Goal: Task Accomplishment & Management: Manage account settings

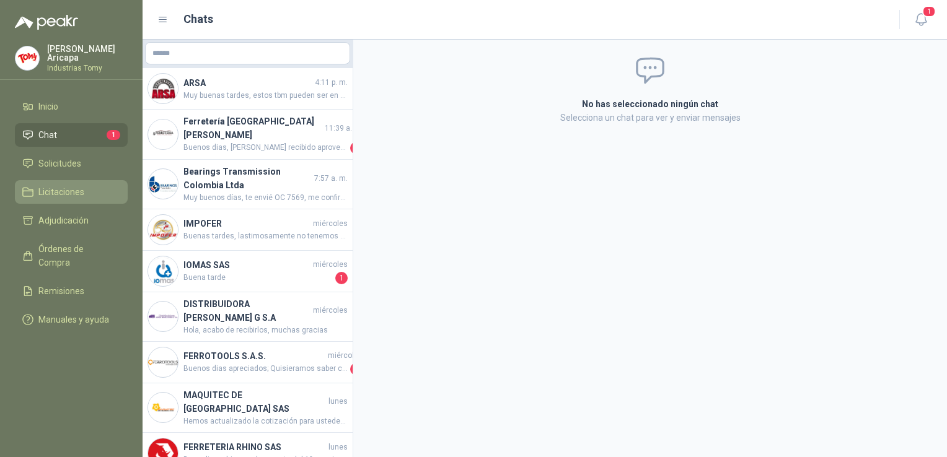
click at [48, 191] on span "Licitaciones" at bounding box center [61, 192] width 46 height 14
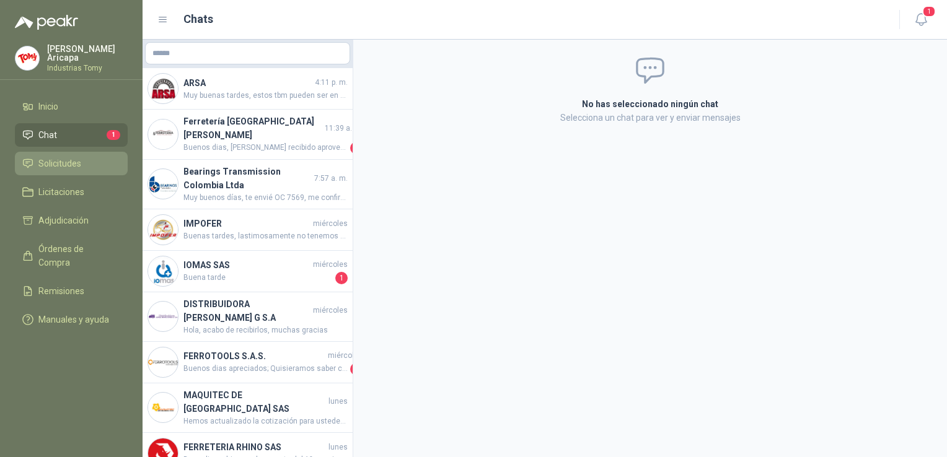
click at [50, 157] on span "Solicitudes" at bounding box center [59, 164] width 43 height 14
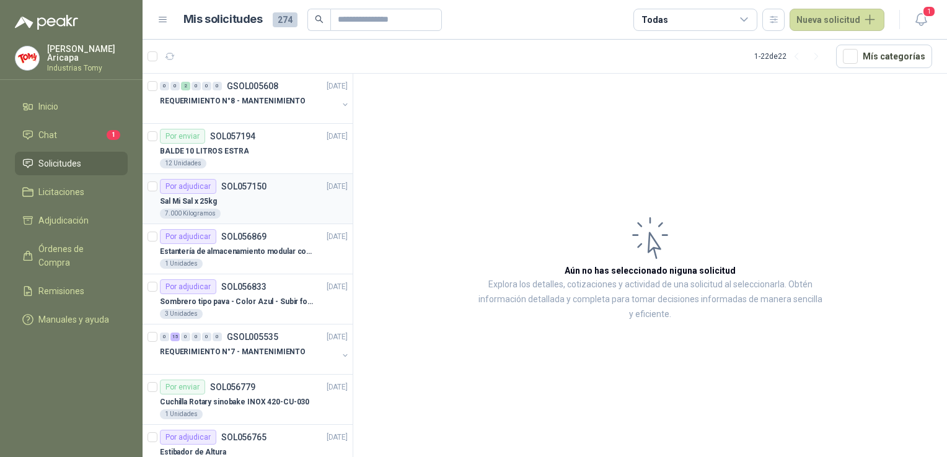
click at [250, 198] on div "Sal Mi Sal x 25kg" at bounding box center [254, 201] width 188 height 15
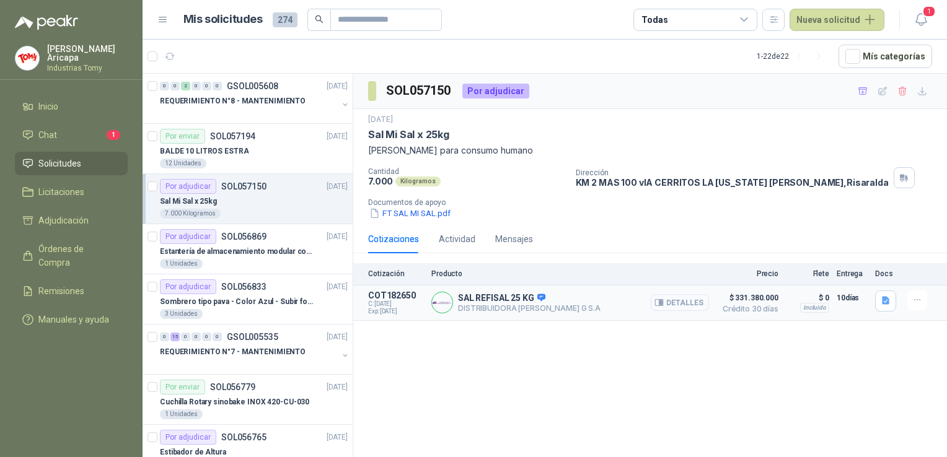
drag, startPoint x: 693, startPoint y: 296, endPoint x: 687, endPoint y: 304, distance: 9.3
click at [687, 303] on button "Detalles" at bounding box center [680, 302] width 58 height 17
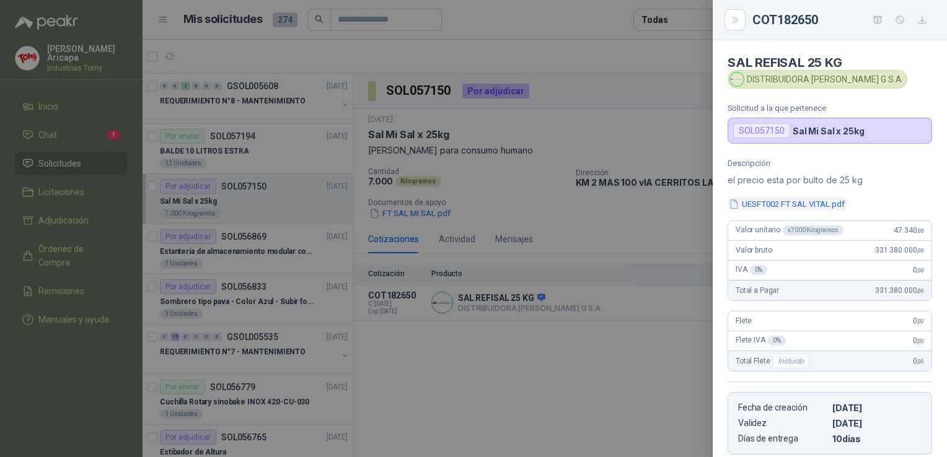
click at [774, 206] on button "UESFT002 FT SAL VITAL.pdf" at bounding box center [787, 204] width 118 height 13
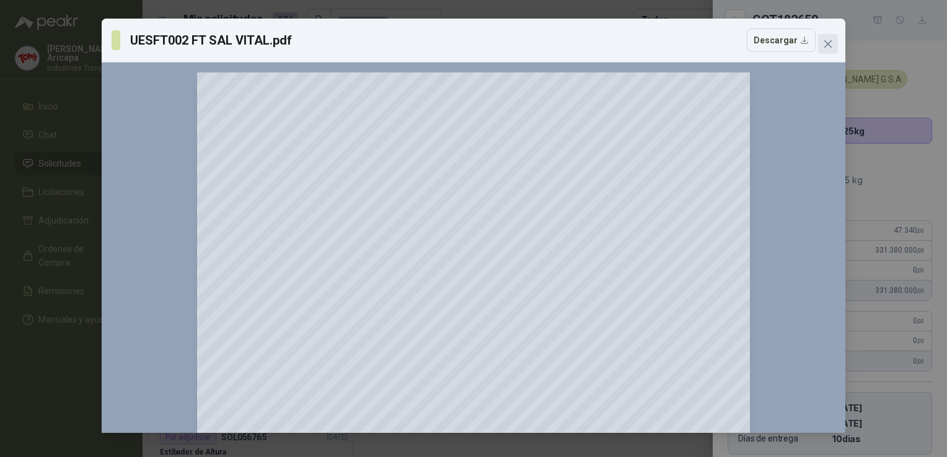
click at [824, 35] on button "Close" at bounding box center [828, 44] width 20 height 20
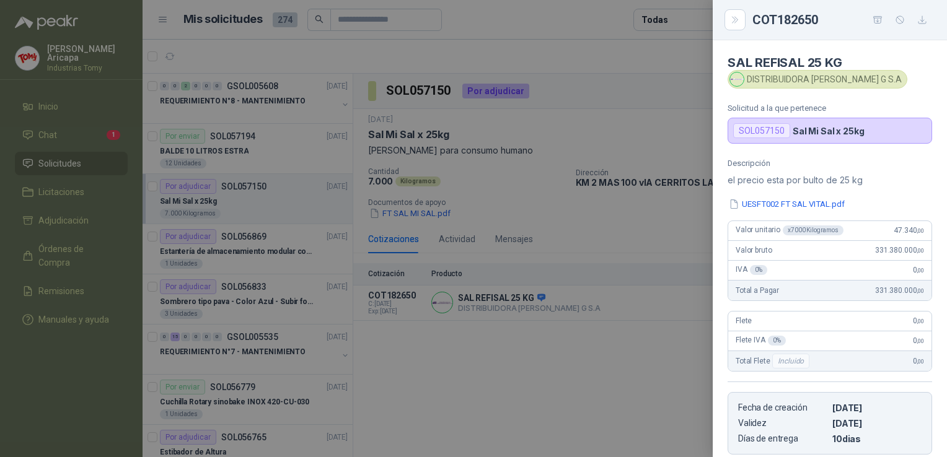
click at [901, 185] on p "el precio esta por bulto de 25 kg" at bounding box center [830, 180] width 205 height 15
click at [737, 16] on icon "Close" at bounding box center [735, 20] width 11 height 11
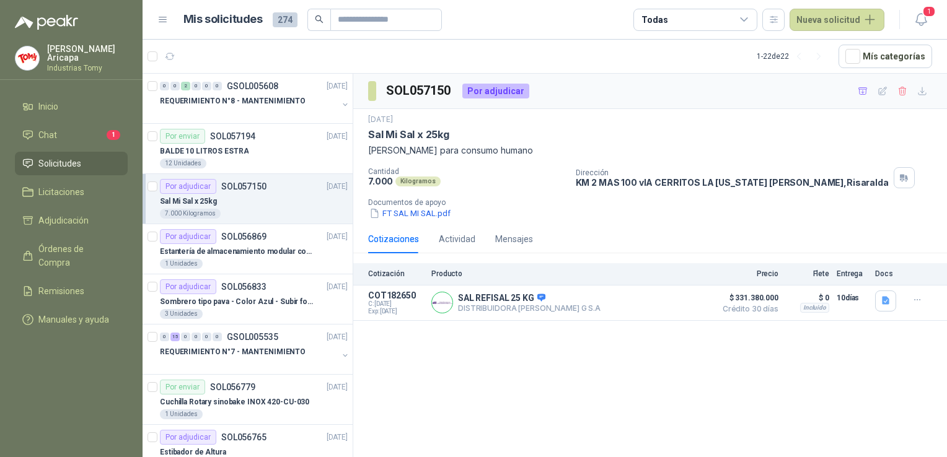
click at [602, 422] on div "SOL057150 Por adjudicar [DATE] Sal Mi Sal x 25kg Sal Mi Sal para consumo humano…" at bounding box center [650, 268] width 594 height 388
click at [627, 74] on div "SOL057150 Por adjudicar" at bounding box center [650, 91] width 594 height 35
click at [262, 260] on div "1 Unidades" at bounding box center [254, 264] width 188 height 10
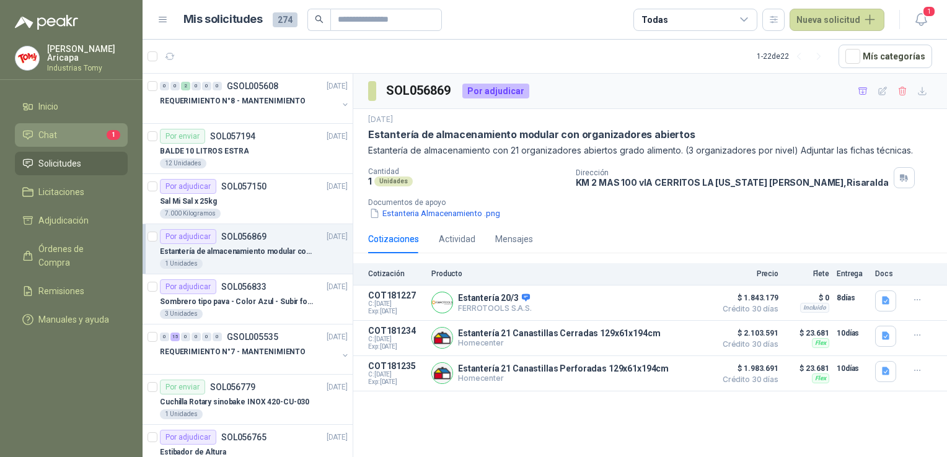
click at [45, 128] on span "Chat" at bounding box center [47, 135] width 19 height 14
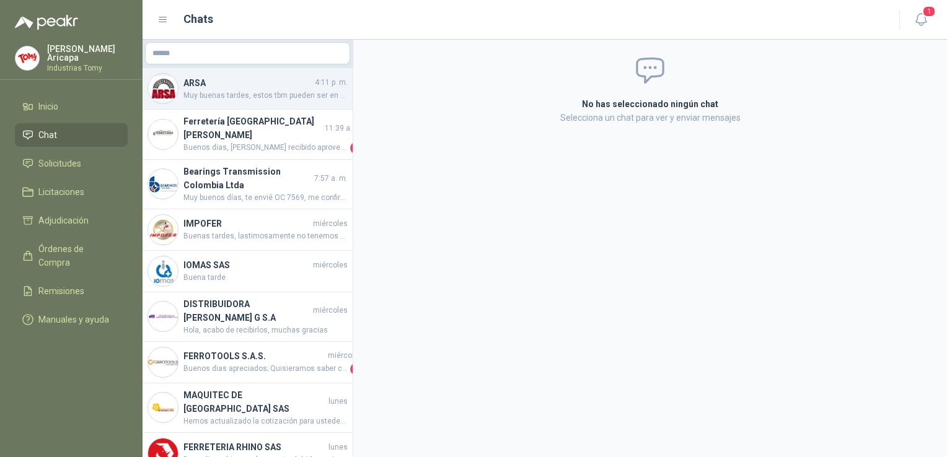
click at [245, 74] on div "ARSA 4:11 p. m. Muy buenas tardes, estos tbm pueden ser en material Viton, grac…" at bounding box center [248, 89] width 210 height 42
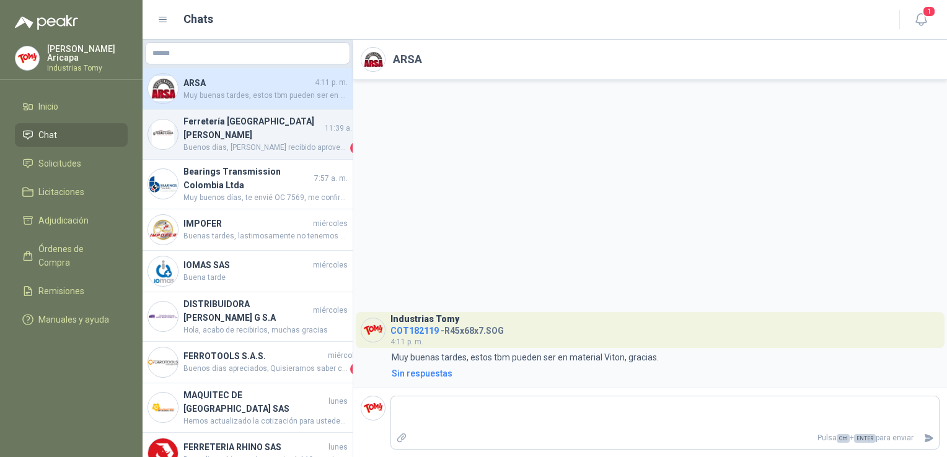
click at [213, 142] on span "Buenos dias, [PERSON_NAME] recibido aprovecho , que han definido del estibador …" at bounding box center [265, 148] width 164 height 12
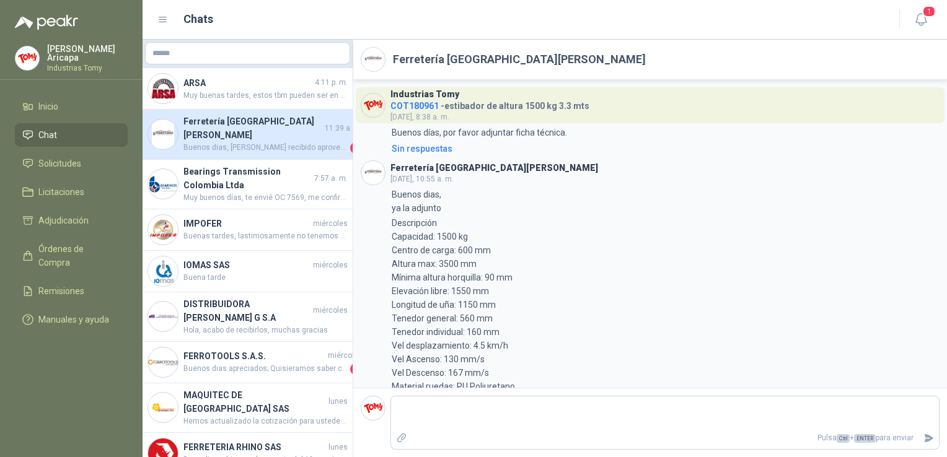
scroll to position [412, 0]
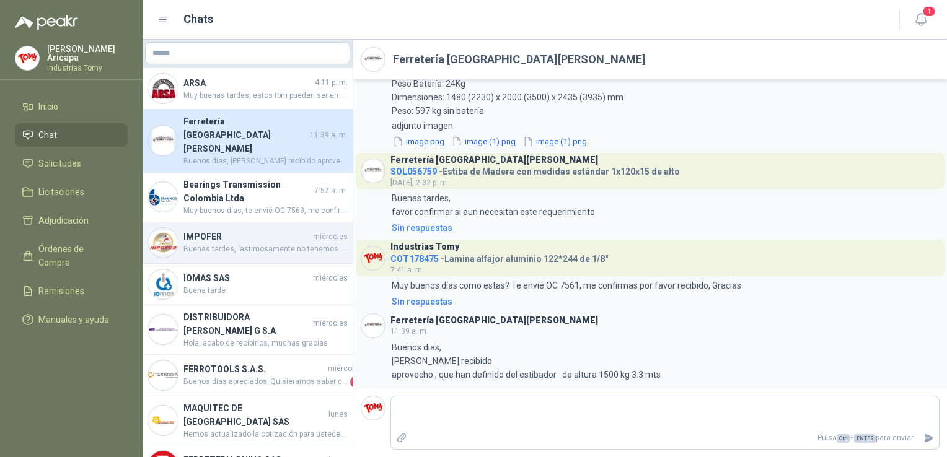
click at [220, 244] on span "Buenas tardes, lastimosamente no tenemos el equipo por Comodato. Sin embargo, p…" at bounding box center [265, 250] width 164 height 12
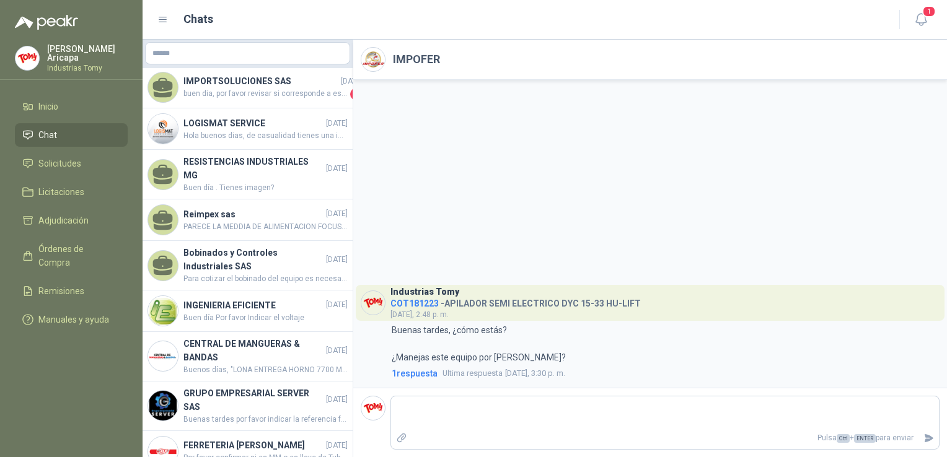
scroll to position [682, 0]
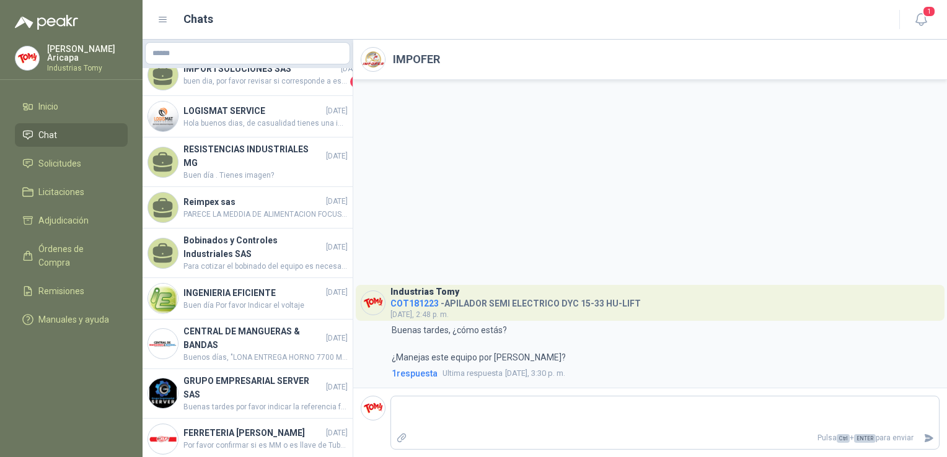
click at [83, 123] on link "Chat" at bounding box center [71, 135] width 113 height 24
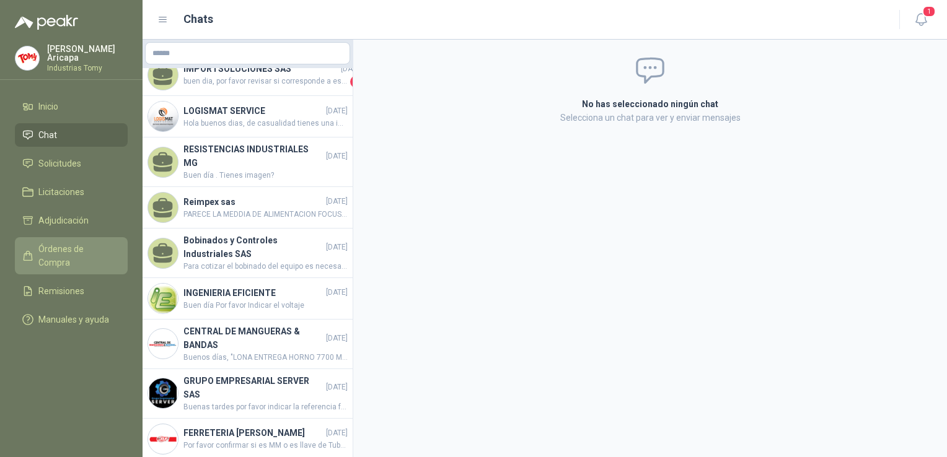
click at [66, 239] on link "Órdenes de Compra" at bounding box center [71, 255] width 113 height 37
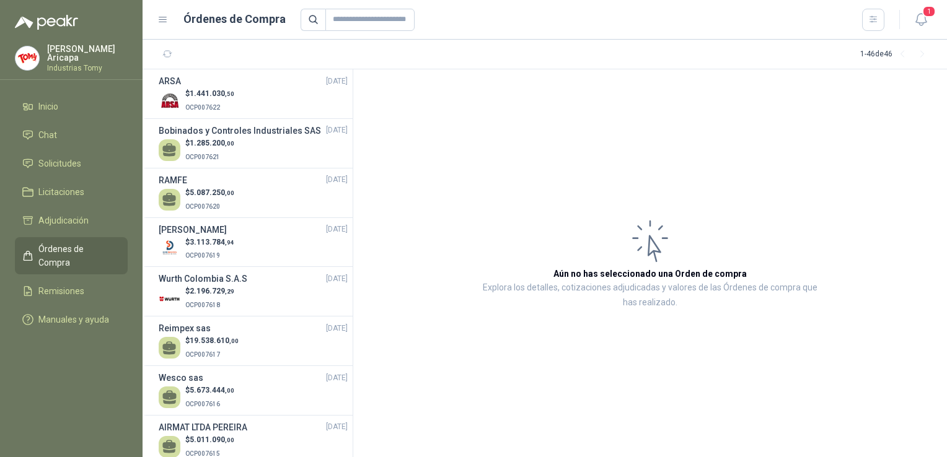
click at [57, 244] on span "Órdenes de Compra" at bounding box center [76, 255] width 77 height 27
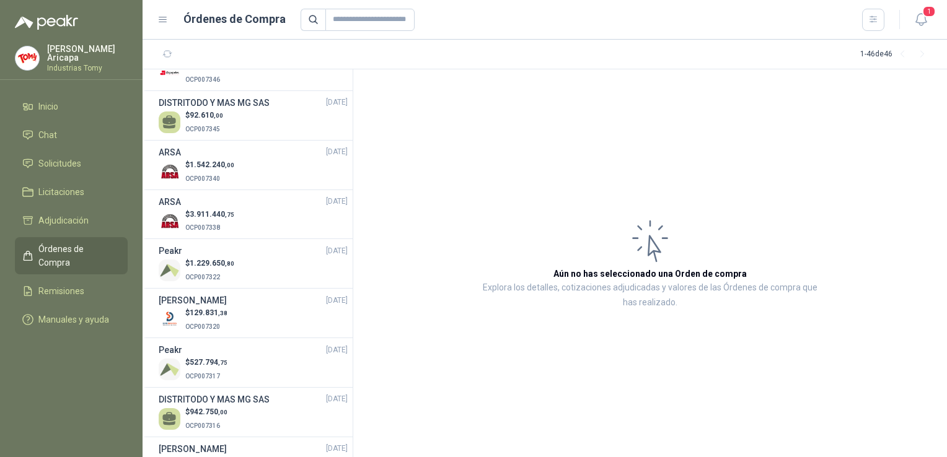
scroll to position [1940, 0]
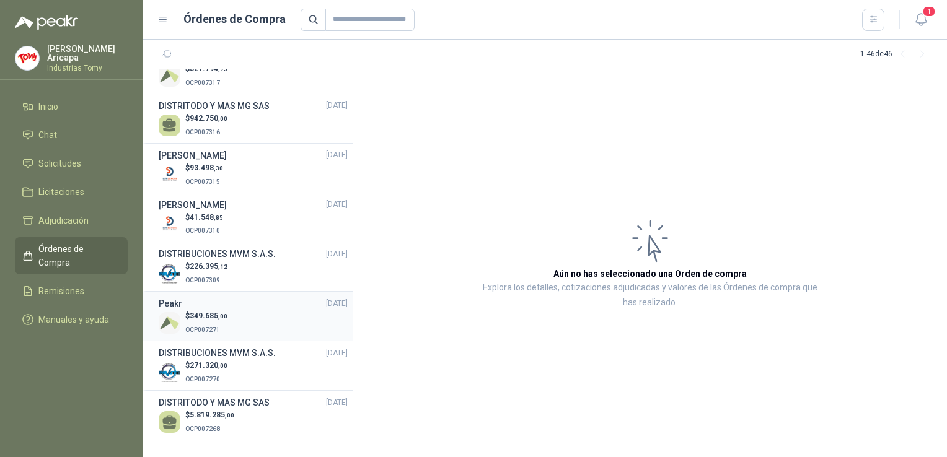
click at [207, 335] on p "OCP007271" at bounding box center [206, 329] width 42 height 14
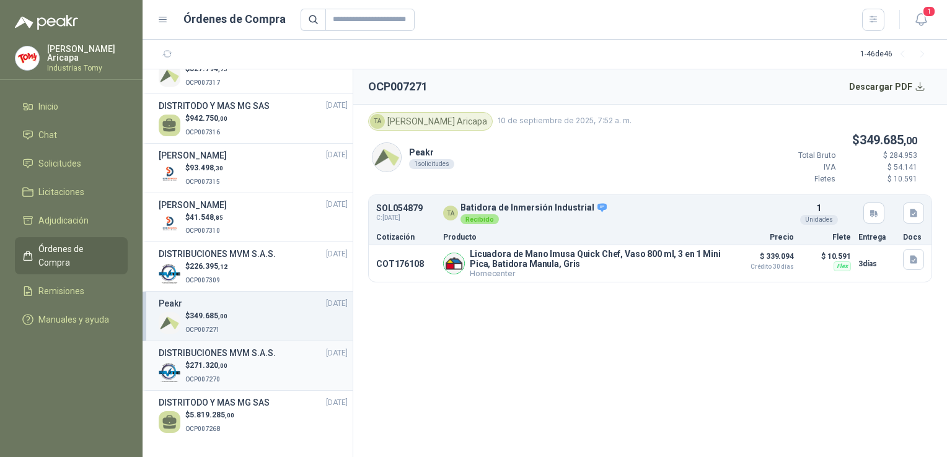
click at [258, 366] on div "$ 271.320 ,00 OCP007270" at bounding box center [253, 372] width 189 height 25
